Goal: Find specific page/section

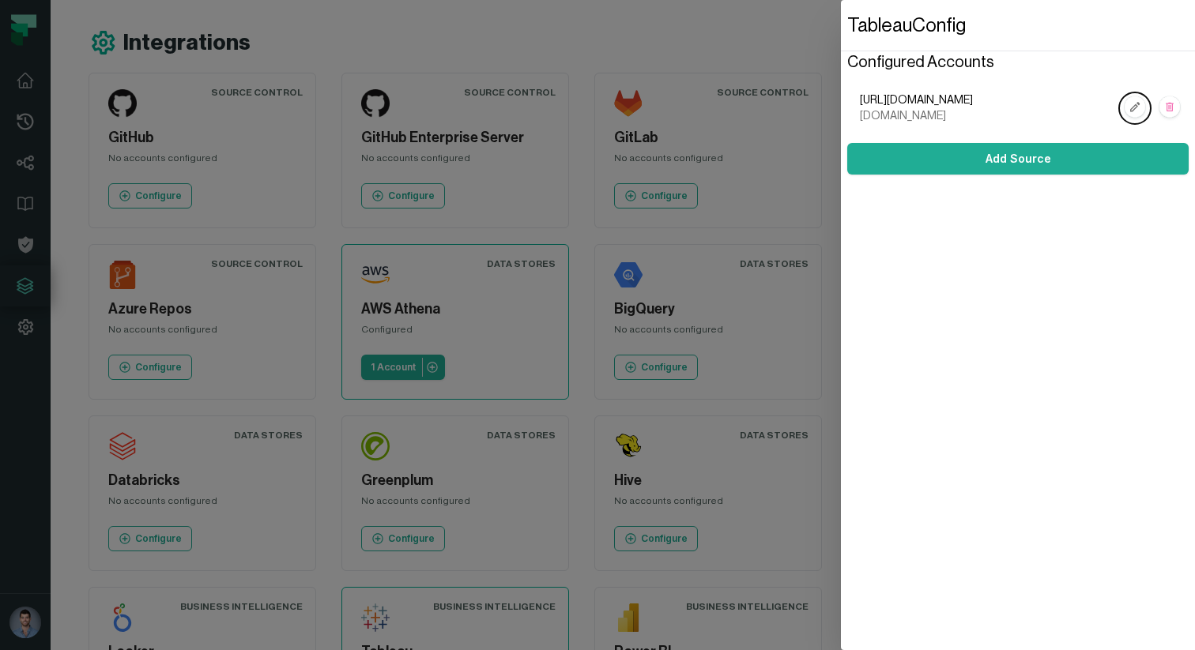
click at [841, 183] on dialog "Tableau Config Configured Accounts [URL][DOMAIN_NAME] [DOMAIN_NAME] Add Source" at bounding box center [1018, 325] width 354 height 650
